Goal: Task Accomplishment & Management: Use online tool/utility

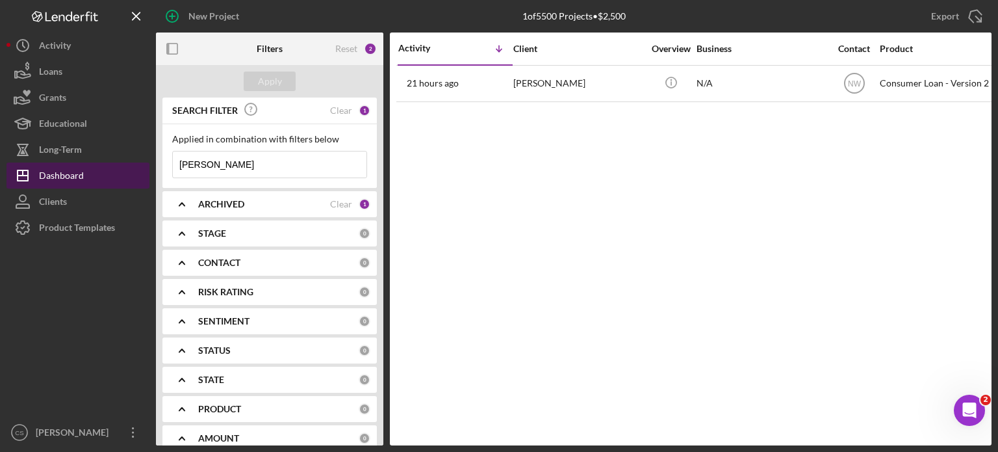
drag, startPoint x: 234, startPoint y: 166, endPoint x: 117, endPoint y: 164, distance: 117.0
click at [117, 164] on div "New Project 1 of 5500 Projects • $2,500 [PERSON_NAME] Export Icon/Export Filter…" at bounding box center [499, 222] width 985 height 445
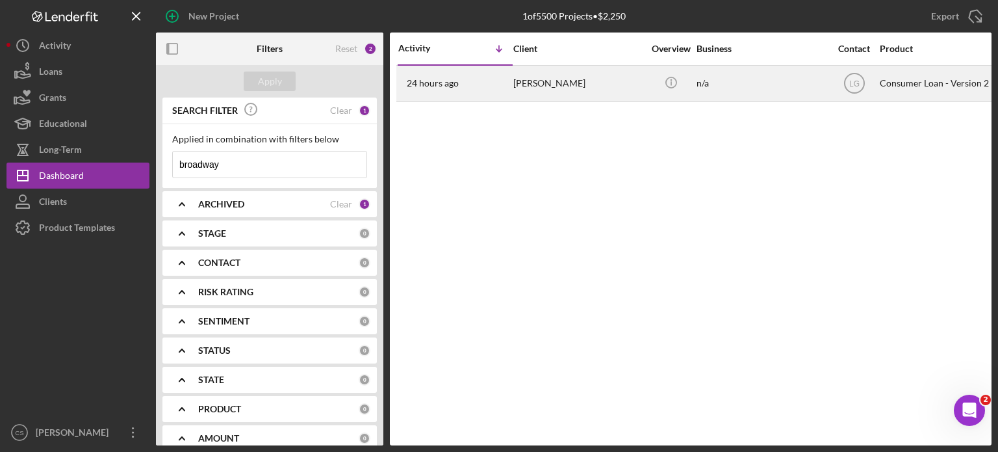
type input "broadway"
click at [438, 85] on time "24 hours ago" at bounding box center [433, 83] width 52 height 10
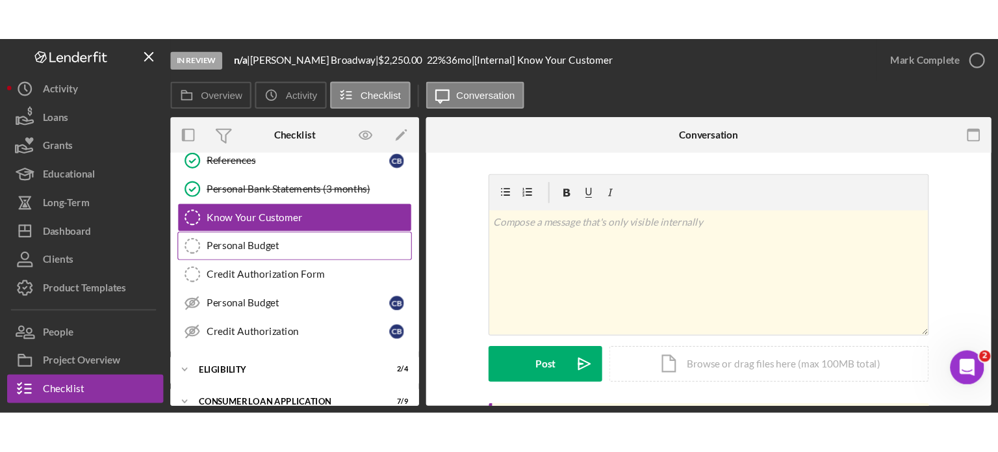
scroll to position [166, 0]
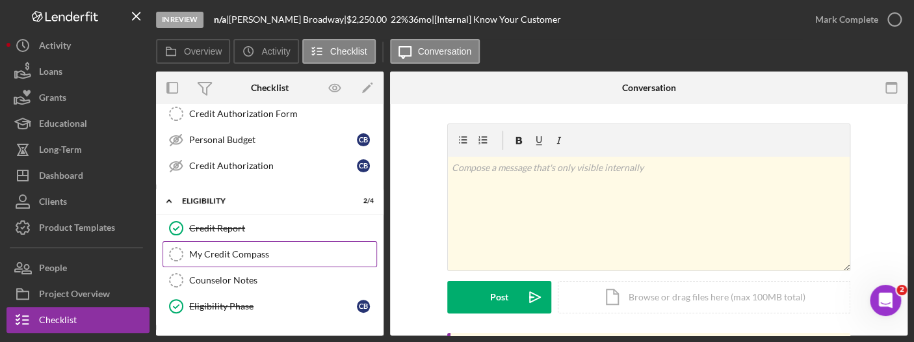
click at [202, 253] on div "My Credit Compass" at bounding box center [282, 254] width 187 height 10
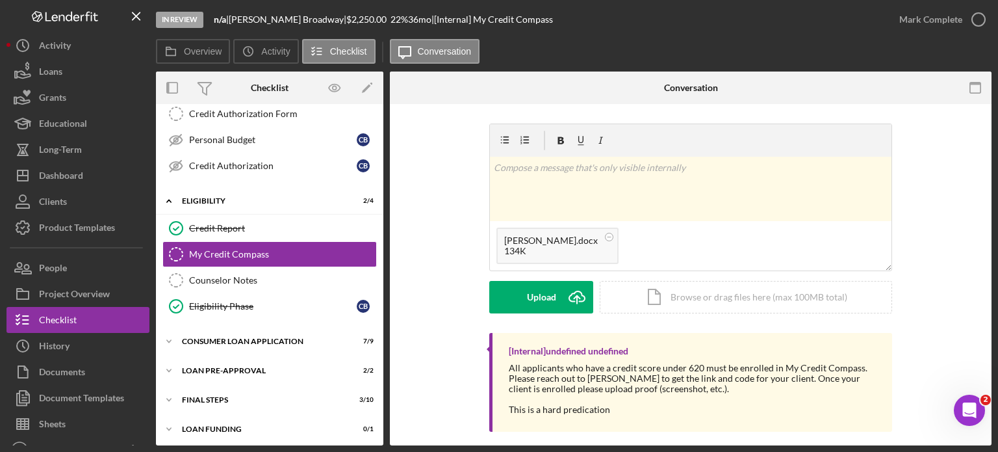
scroll to position [166, 0]
click at [576, 293] on icon "Icon/Upload" at bounding box center [577, 297] width 33 height 33
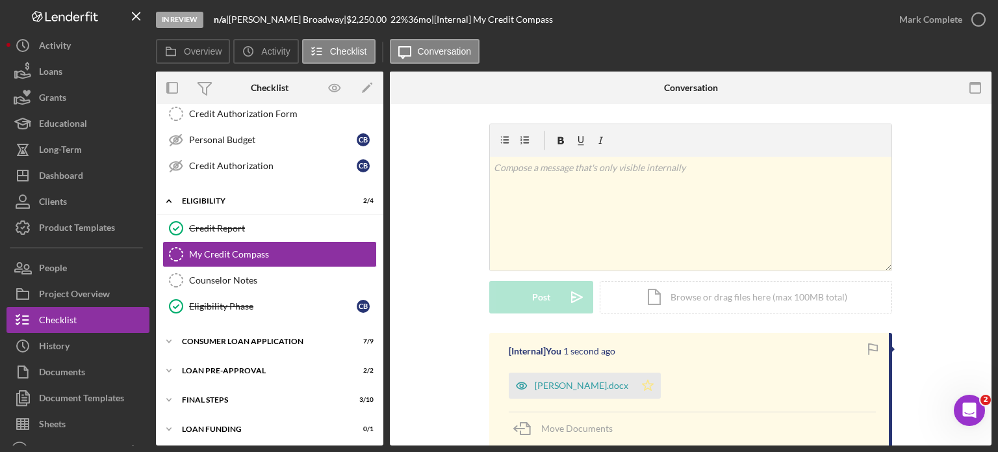
click at [661, 387] on icon "Icon/Star" at bounding box center [648, 385] width 26 height 26
click at [971, 20] on icon "button" at bounding box center [979, 19] width 33 height 33
